Goal: Task Accomplishment & Management: Use online tool/utility

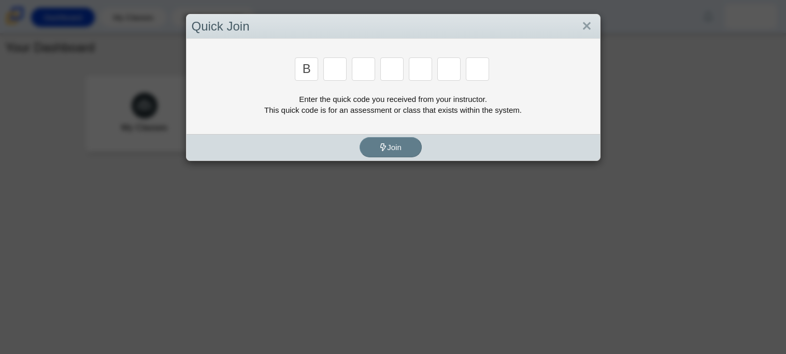
type input "b"
type input "w"
type input "8"
type input "w"
type input "z"
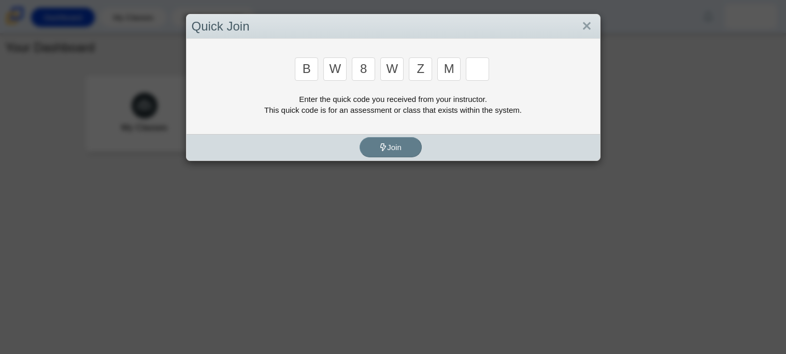
type input "m"
type input "v"
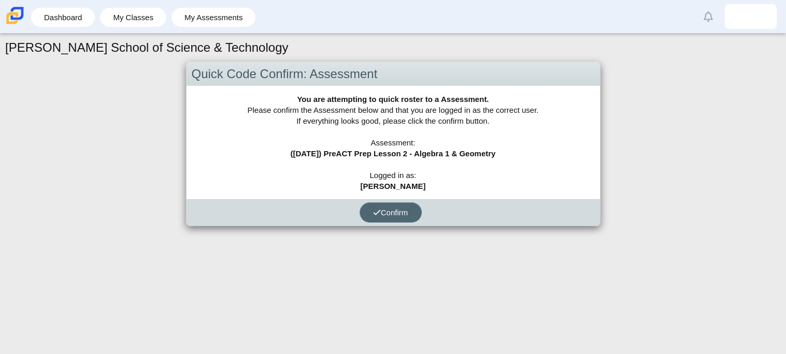
click at [385, 208] on span "Confirm" at bounding box center [390, 212] width 35 height 9
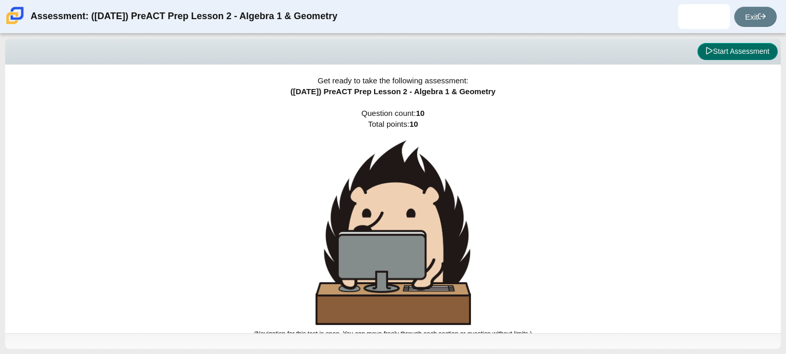
click at [729, 45] on button "Start Assessment" at bounding box center [738, 52] width 80 height 18
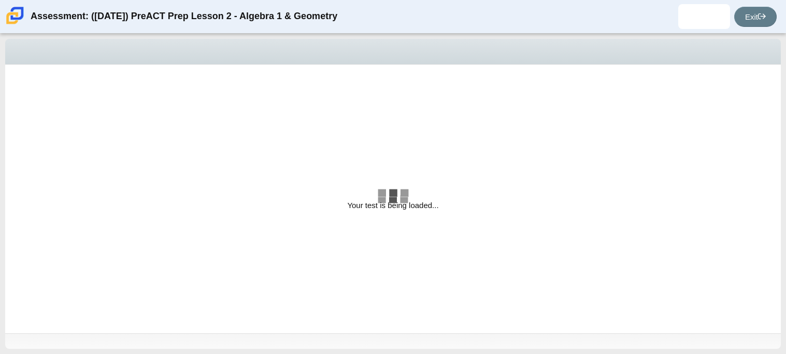
select select "bbf5d072-3e0b-44c4-9a12-6e7c9033f65b"
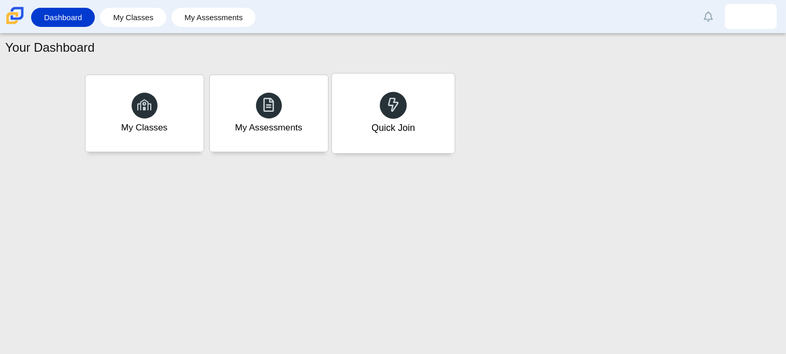
click at [417, 113] on div "Quick Join" at bounding box center [393, 114] width 123 height 80
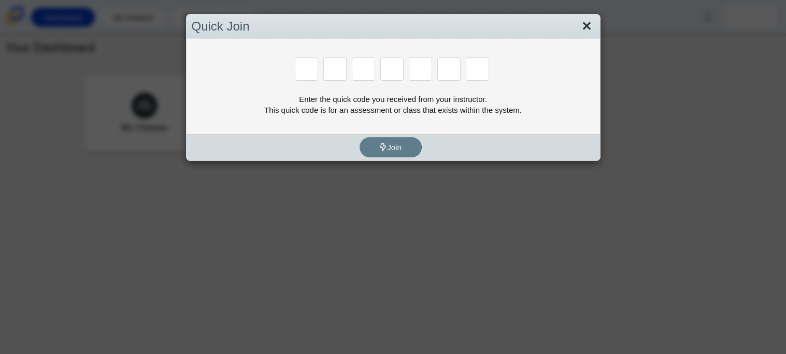
click at [593, 22] on link "Close" at bounding box center [587, 27] width 16 height 18
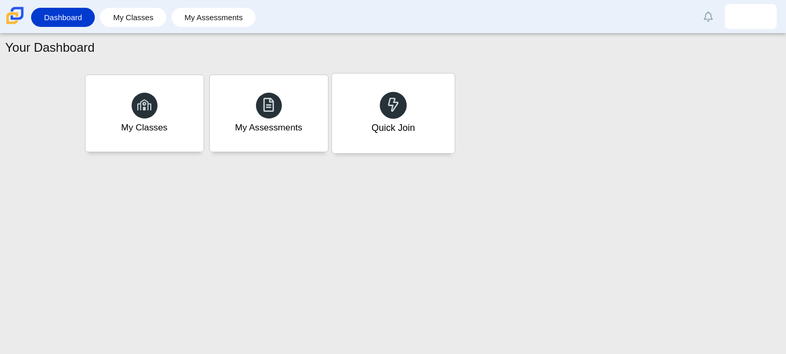
click at [377, 113] on div "Quick Join" at bounding box center [393, 114] width 123 height 80
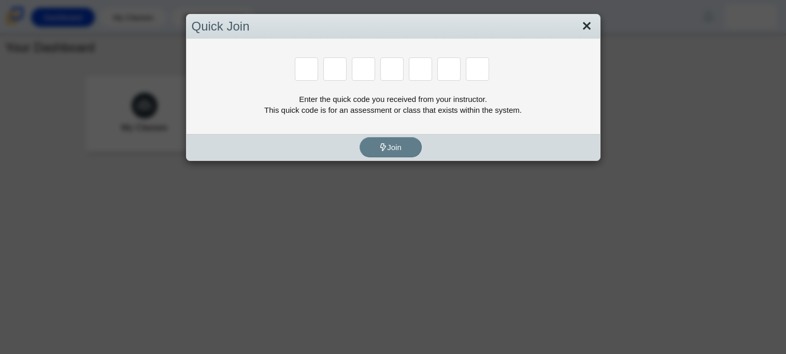
click at [585, 20] on link "Close" at bounding box center [587, 27] width 16 height 18
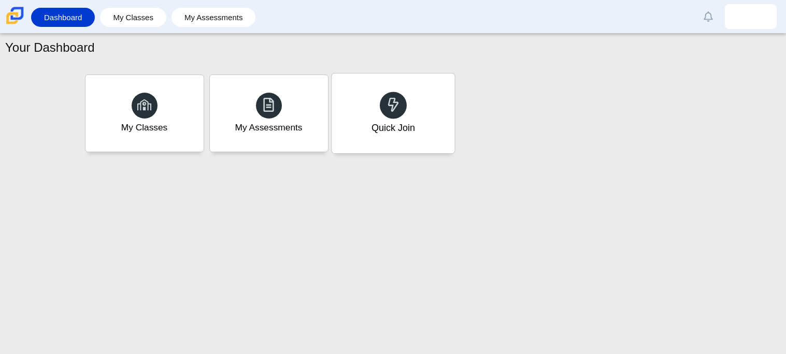
click at [357, 104] on div "Quick Join" at bounding box center [393, 114] width 123 height 80
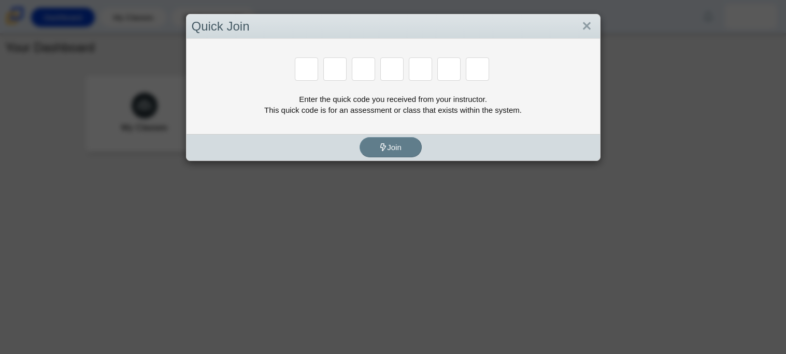
click at [595, 19] on div "Quick Join" at bounding box center [394, 27] width 414 height 24
click at [571, 19] on div "Quick Join" at bounding box center [394, 27] width 414 height 24
click at [581, 27] on link "Close" at bounding box center [587, 27] width 16 height 18
